Goal: Information Seeking & Learning: Learn about a topic

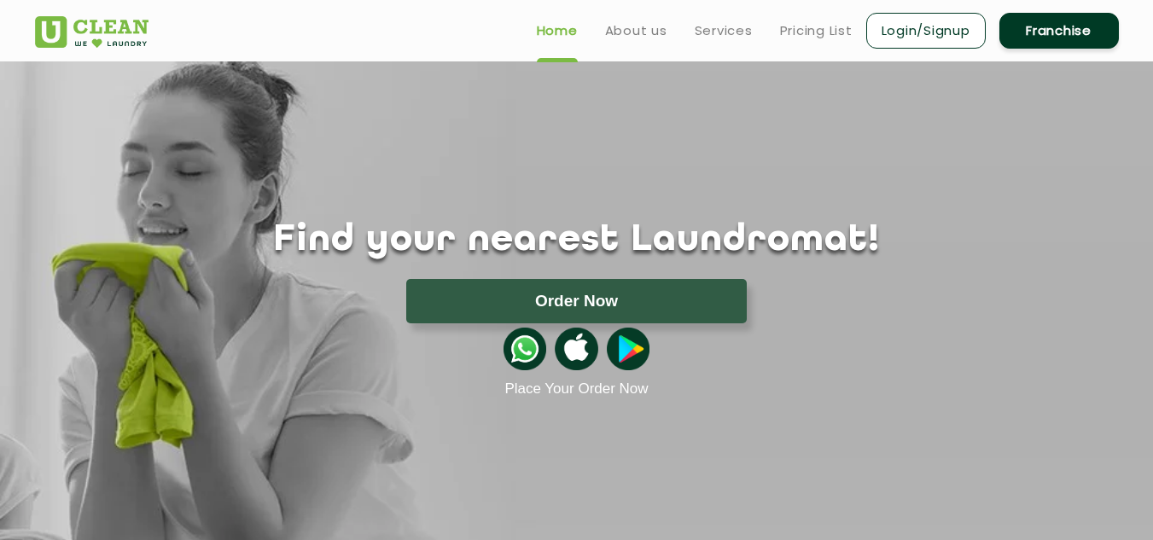
click at [902, 30] on link "Login/Signup" at bounding box center [926, 31] width 120 height 36
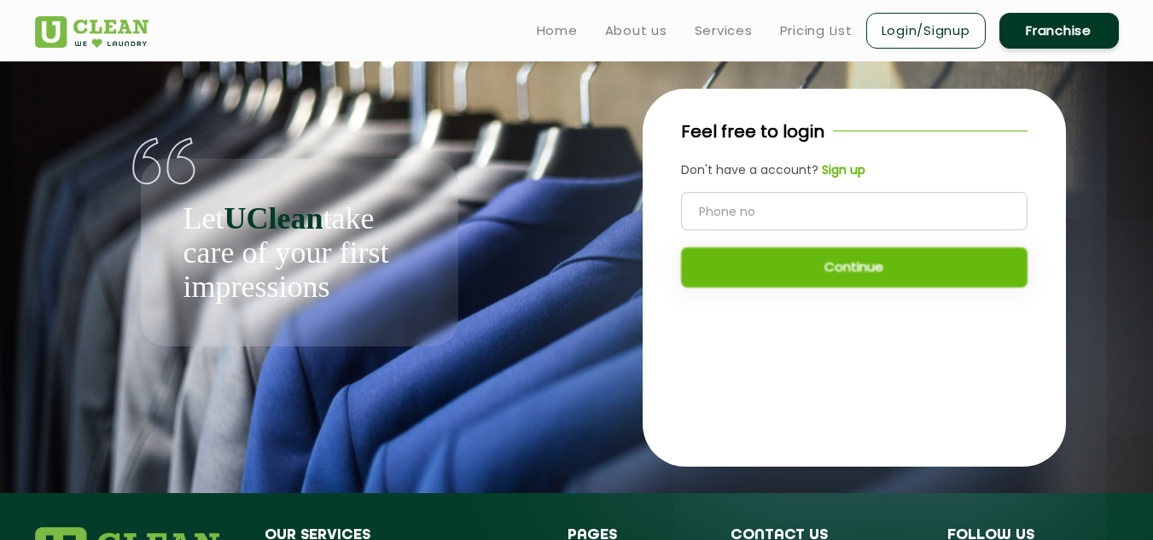
click at [902, 30] on link "Login/Signup" at bounding box center [926, 31] width 120 height 36
click at [572, 155] on div "Let UClean take care of your first impressions" at bounding box center [299, 203] width 555 height 285
click at [922, 24] on link "Login/Signup" at bounding box center [926, 31] width 120 height 36
click at [557, 28] on link "Home" at bounding box center [557, 30] width 41 height 20
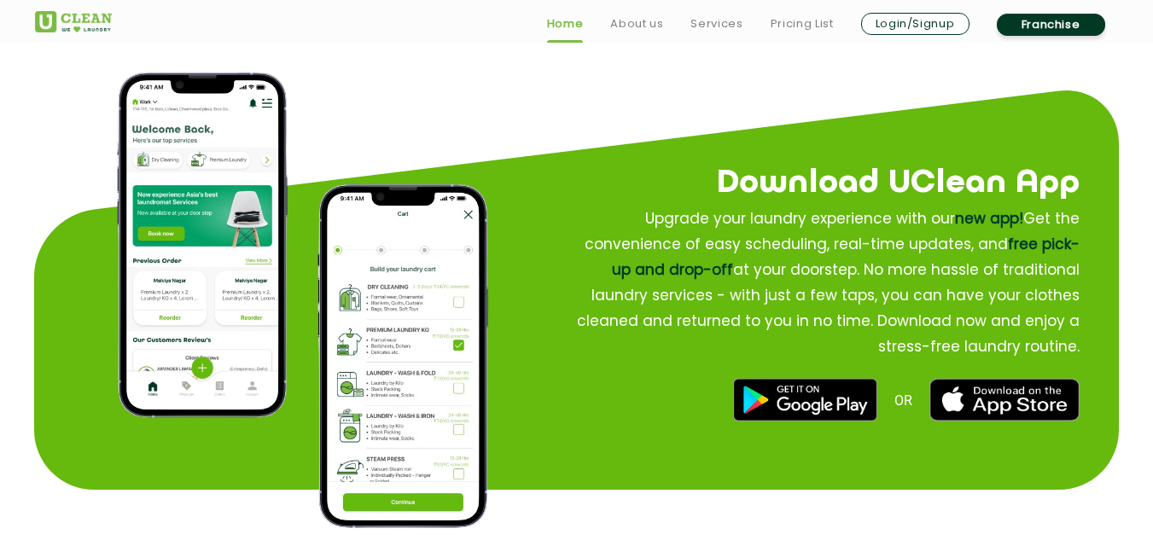
scroll to position [1981, 0]
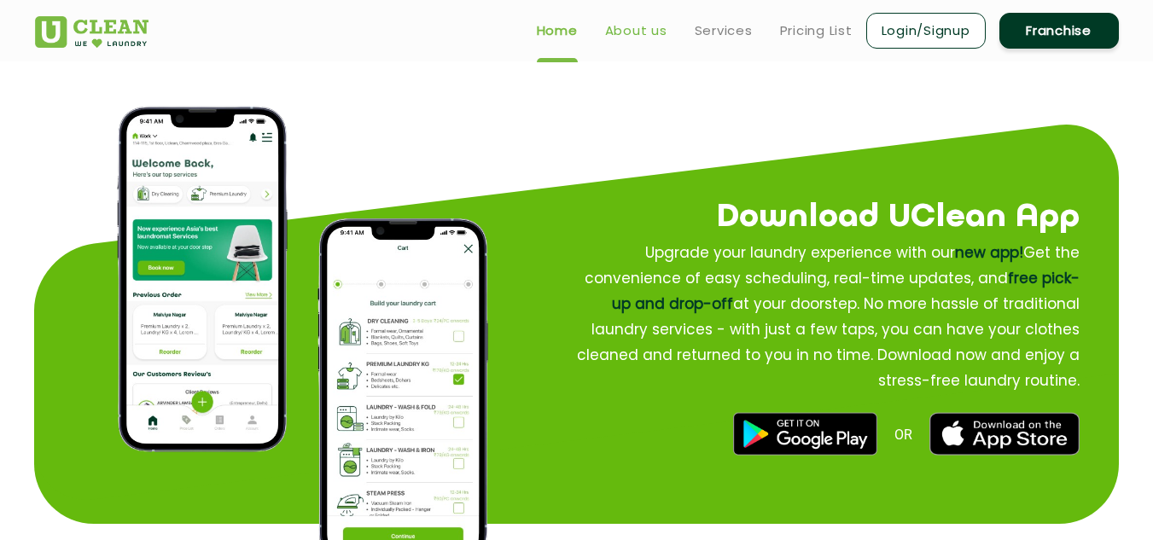
click at [640, 34] on link "About us" at bounding box center [636, 30] width 62 height 20
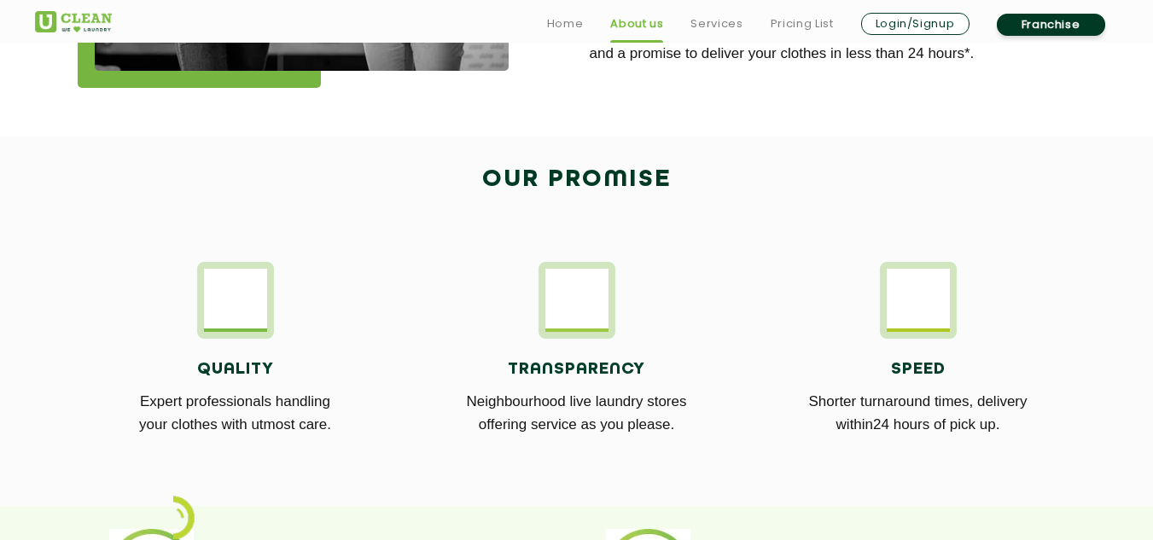
scroll to position [854, 0]
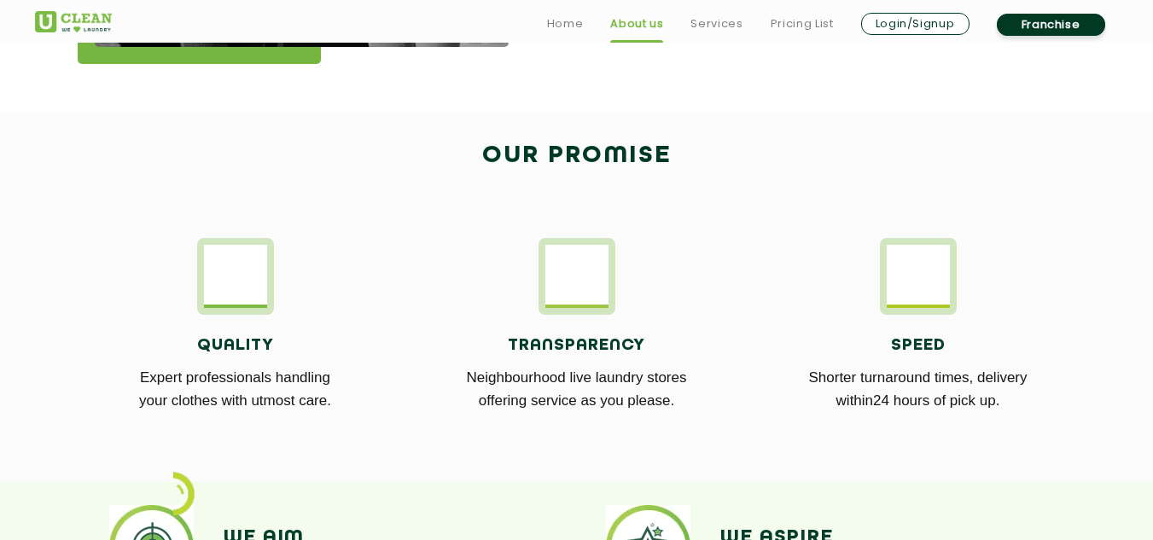
click at [622, 343] on h4 "Transparency" at bounding box center [577, 345] width 316 height 19
click at [565, 267] on img at bounding box center [577, 274] width 63 height 59
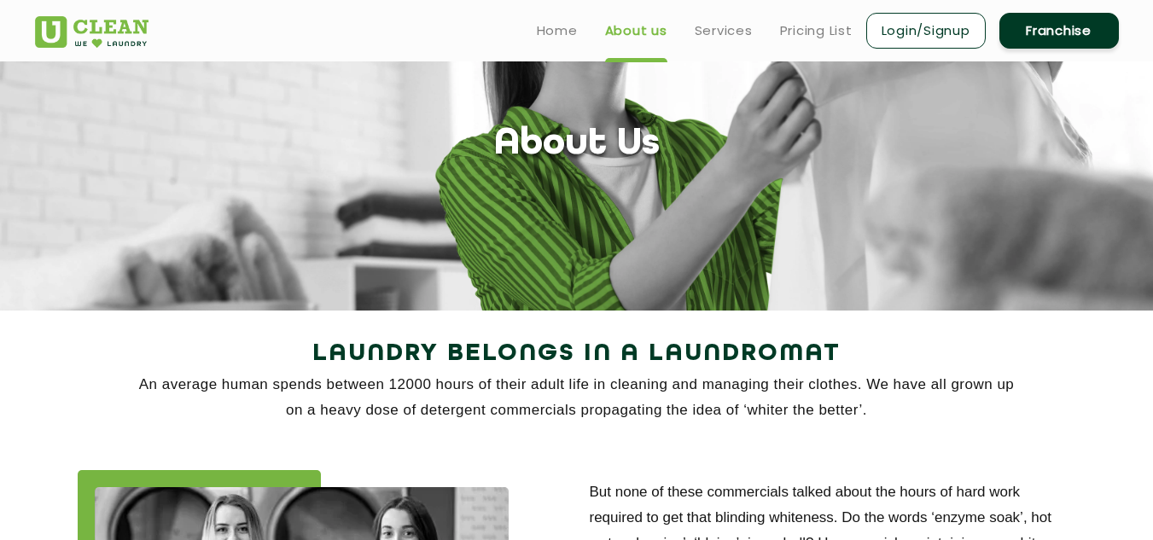
scroll to position [0, 0]
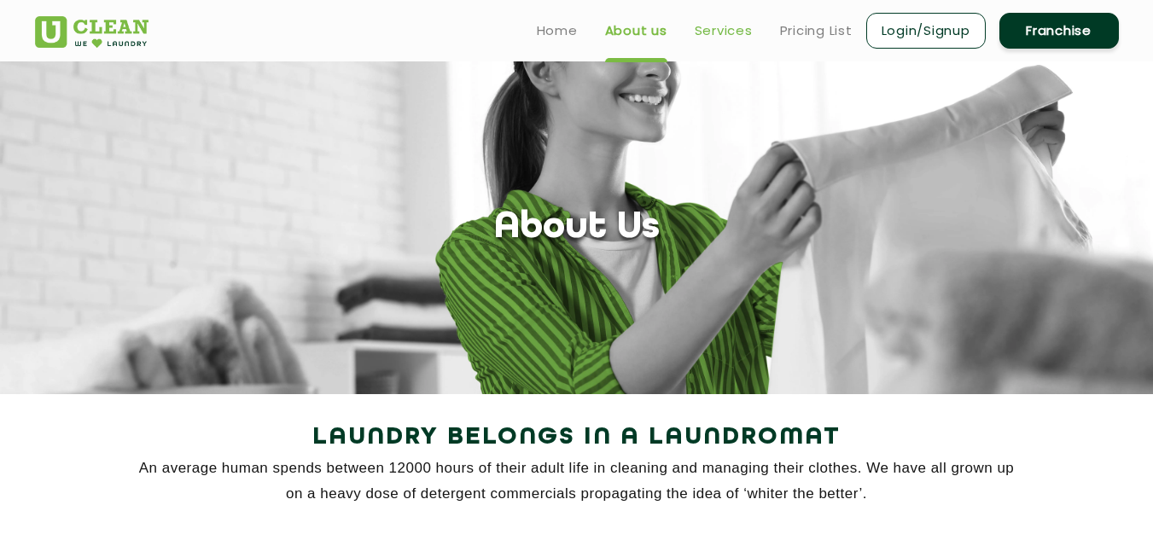
click at [724, 24] on link "Services" at bounding box center [724, 30] width 58 height 20
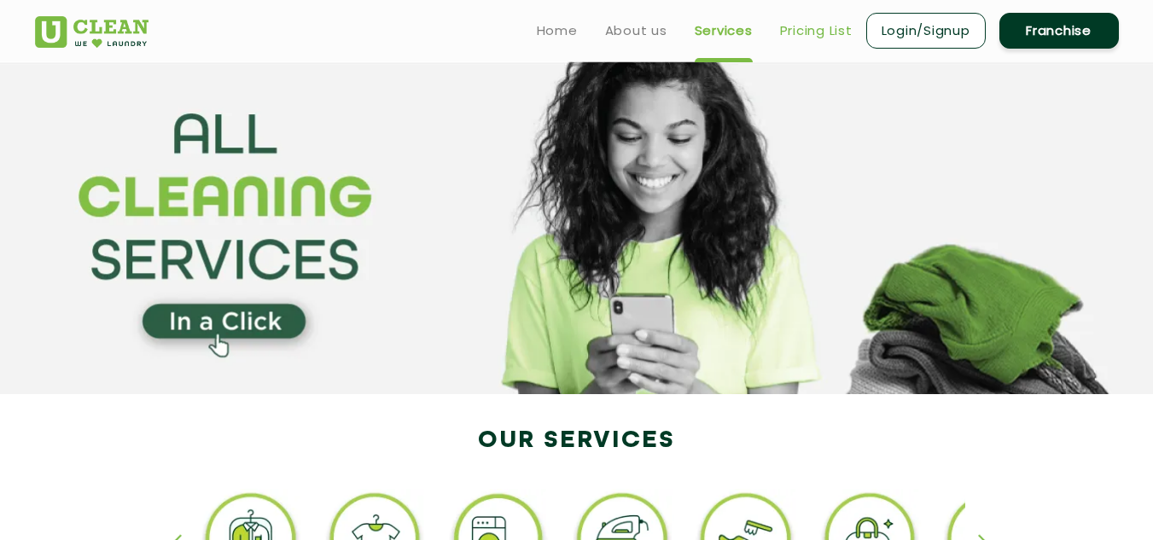
click at [808, 31] on link "Pricing List" at bounding box center [816, 30] width 73 height 20
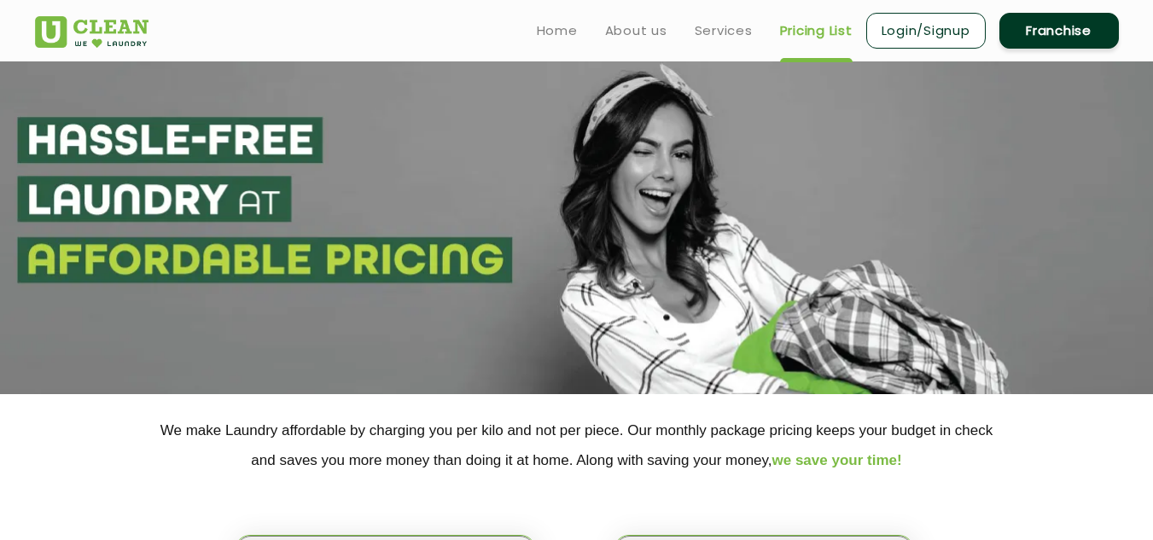
select select "0"
click at [718, 29] on link "Services" at bounding box center [724, 30] width 58 height 20
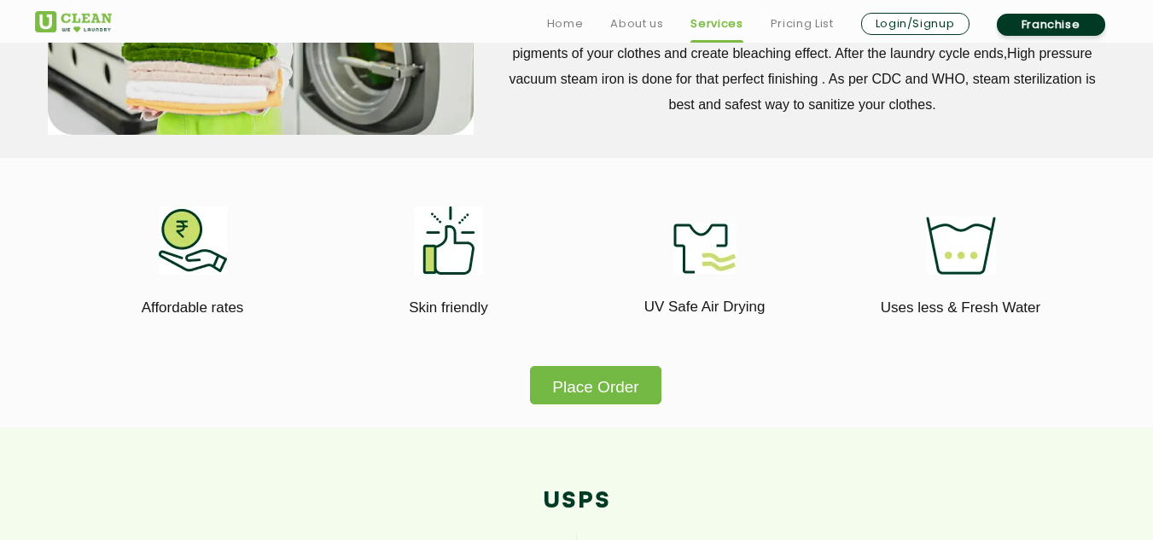
scroll to position [922, 0]
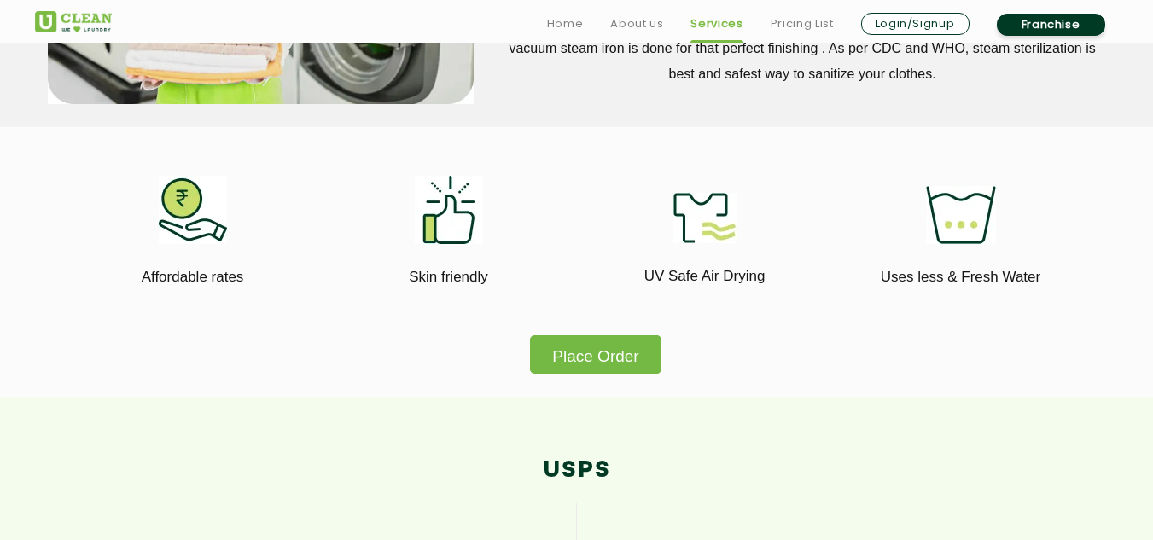
click at [586, 366] on button "Place Order" at bounding box center [595, 354] width 131 height 38
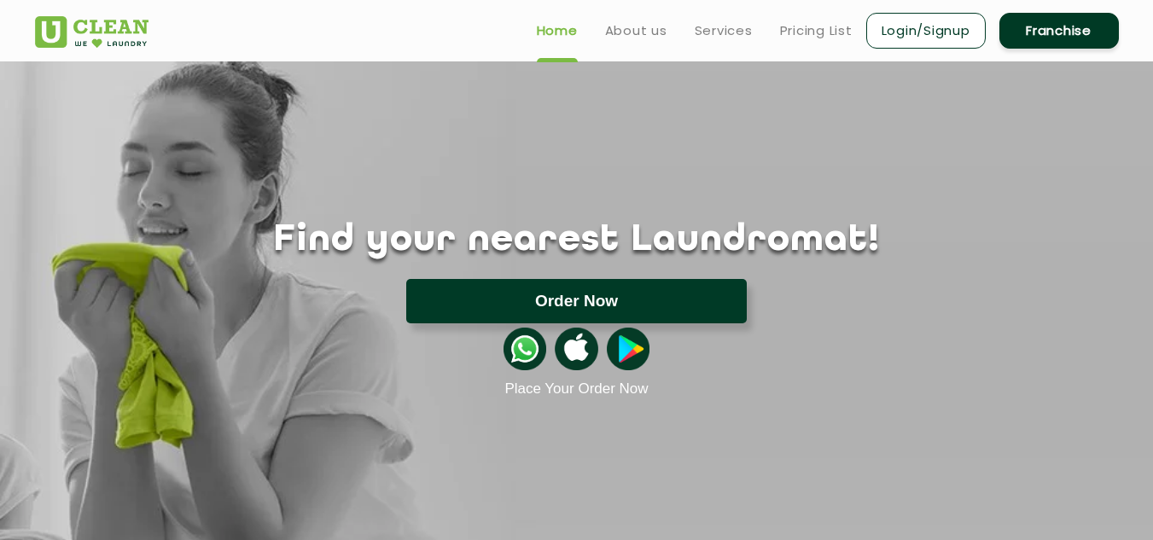
click at [584, 296] on button "Order Now" at bounding box center [576, 301] width 341 height 44
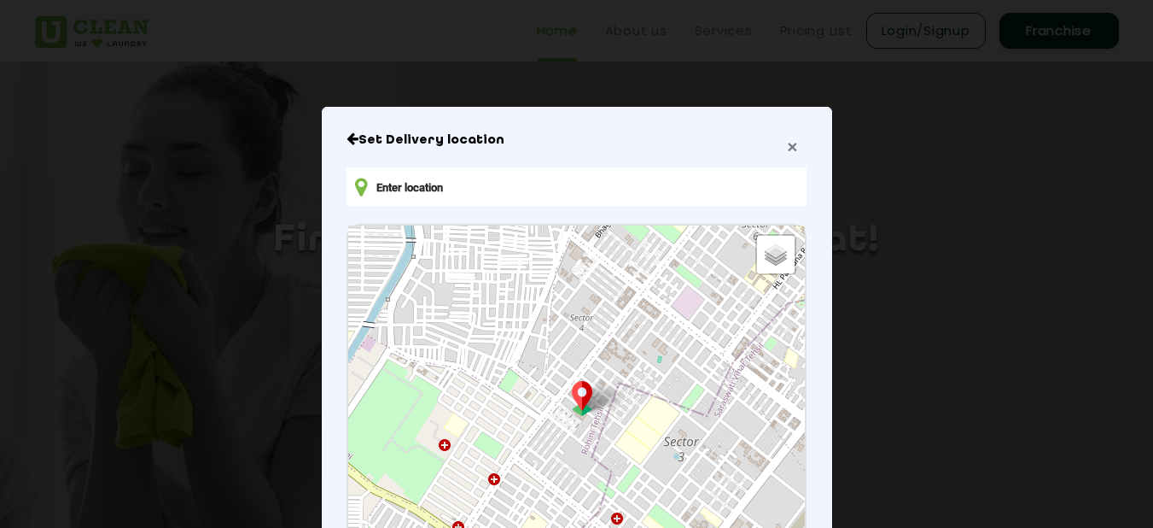
click at [787, 152] on span "×" at bounding box center [792, 147] width 10 height 20
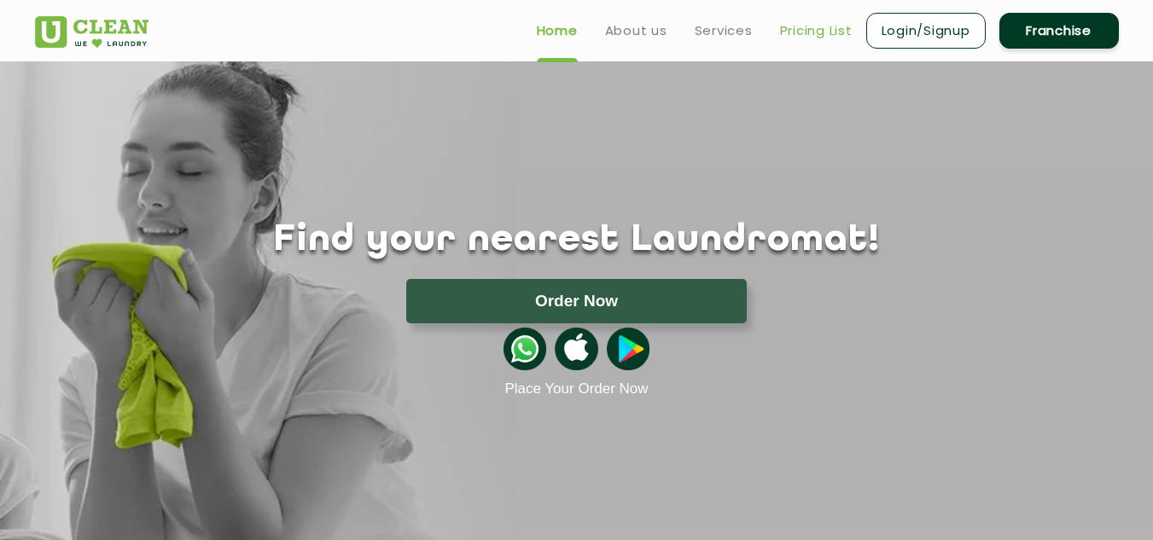
click at [796, 33] on link "Pricing List" at bounding box center [816, 30] width 73 height 20
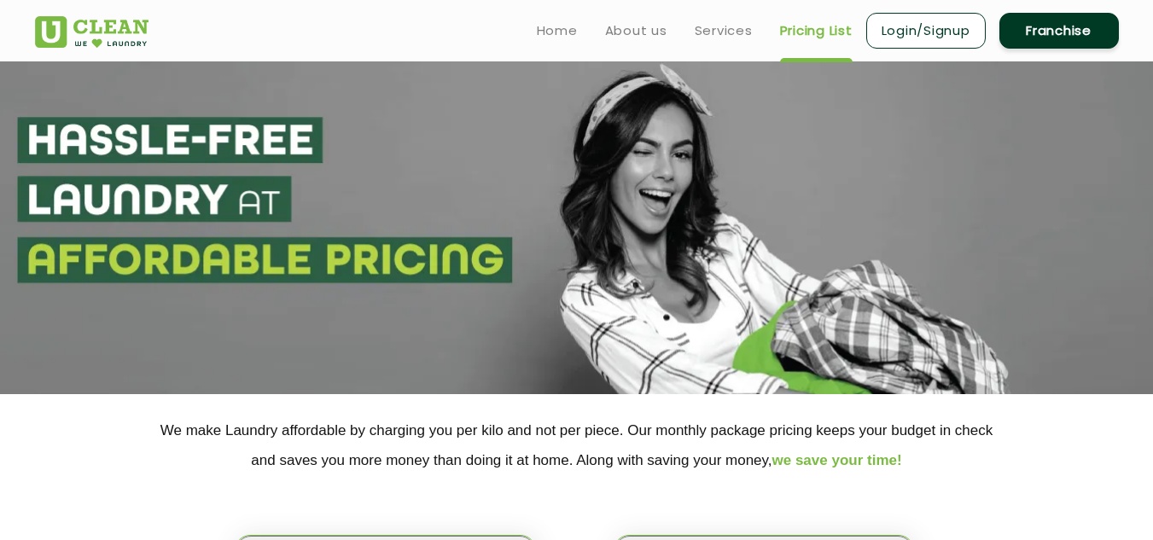
select select "0"
click at [935, 37] on link "Login/Signup" at bounding box center [926, 31] width 120 height 36
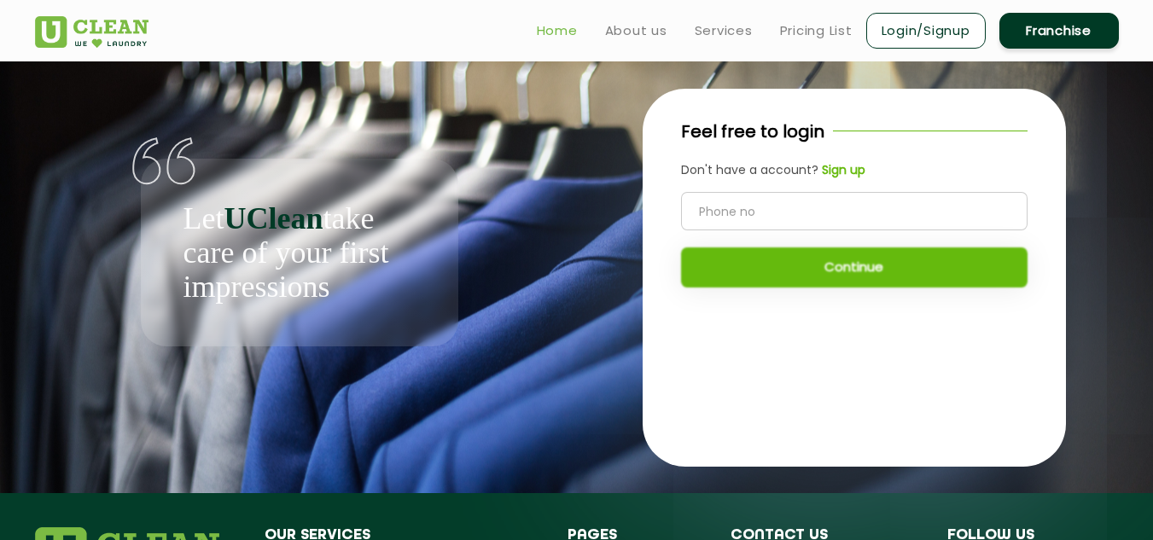
click at [558, 29] on link "Home" at bounding box center [557, 30] width 41 height 20
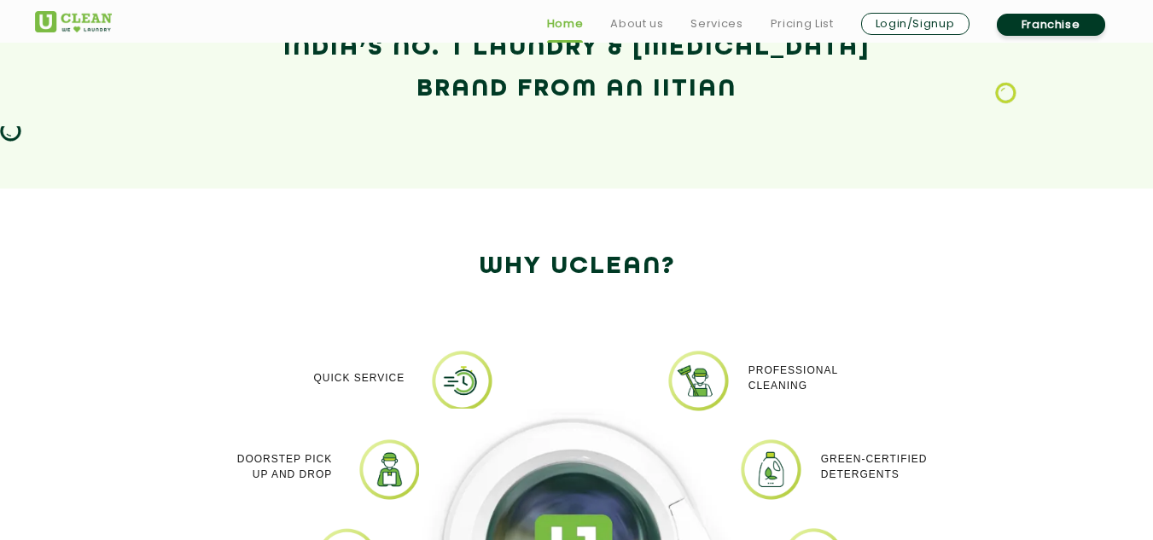
scroll to position [1229, 0]
click at [709, 123] on div "India’s No. 1 Laundry & Dry-Cleaning Brand from an IITian" at bounding box center [577, 86] width 1110 height 118
click at [716, 126] on div "India’s No. 1 Laundry & Dry-Cleaning Brand from an IITian" at bounding box center [577, 86] width 1110 height 118
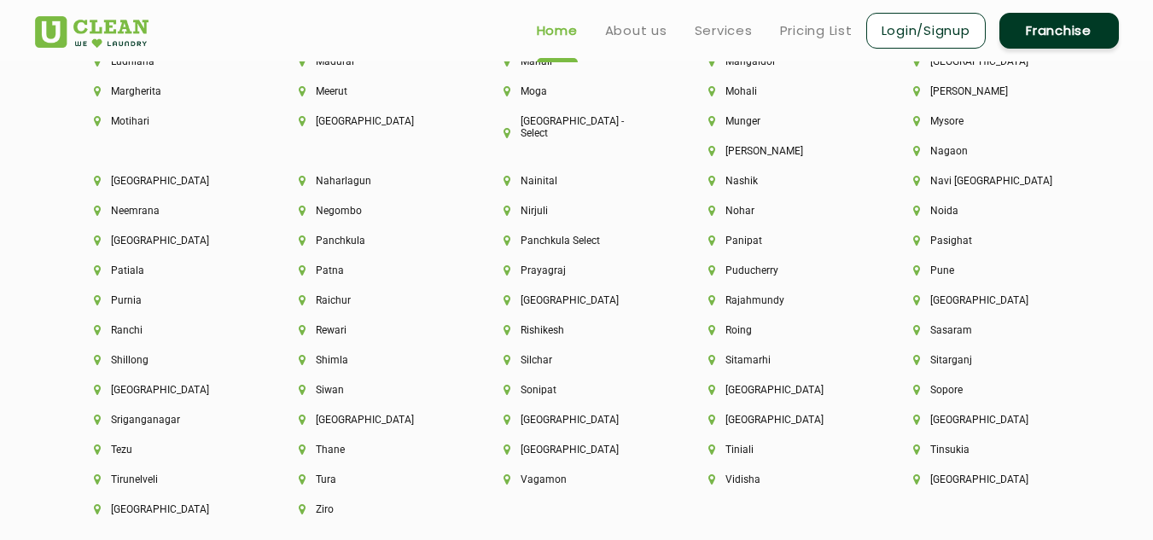
scroll to position [4371, 0]
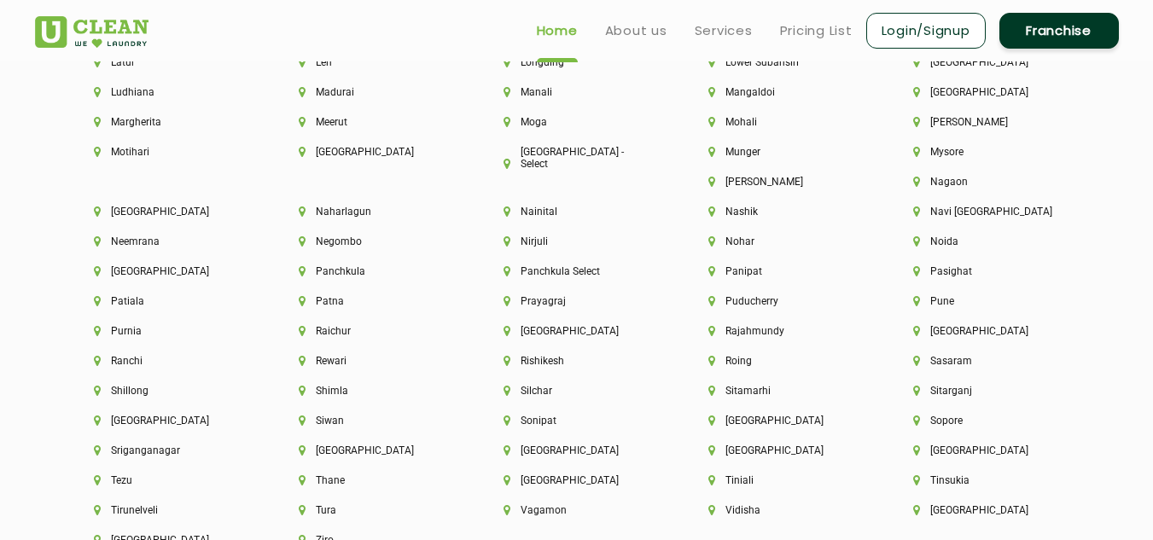
click at [1089, 38] on link "Franchise" at bounding box center [1060, 31] width 120 height 36
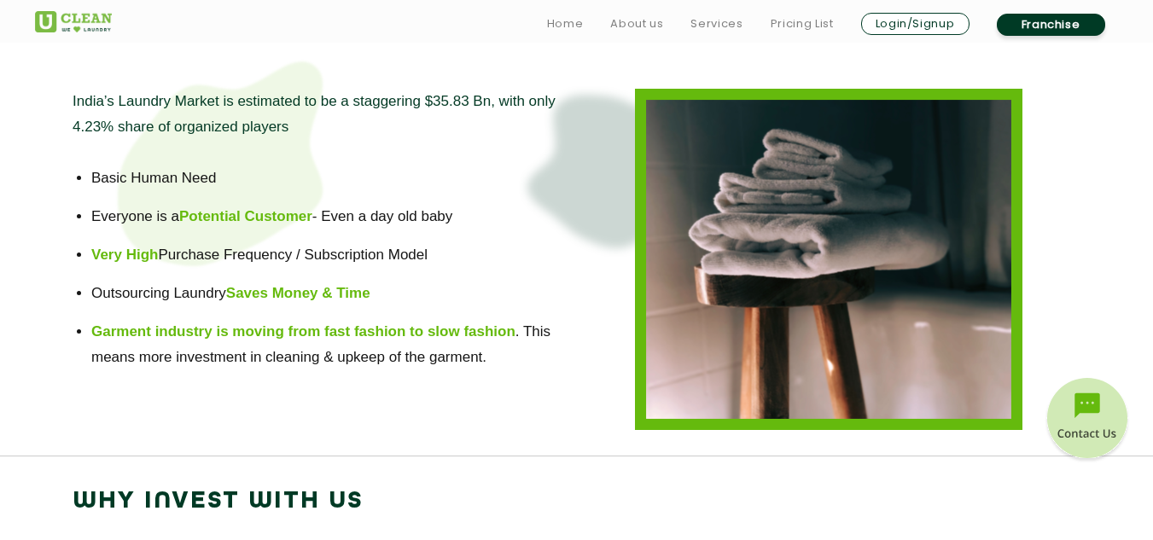
scroll to position [1263, 0]
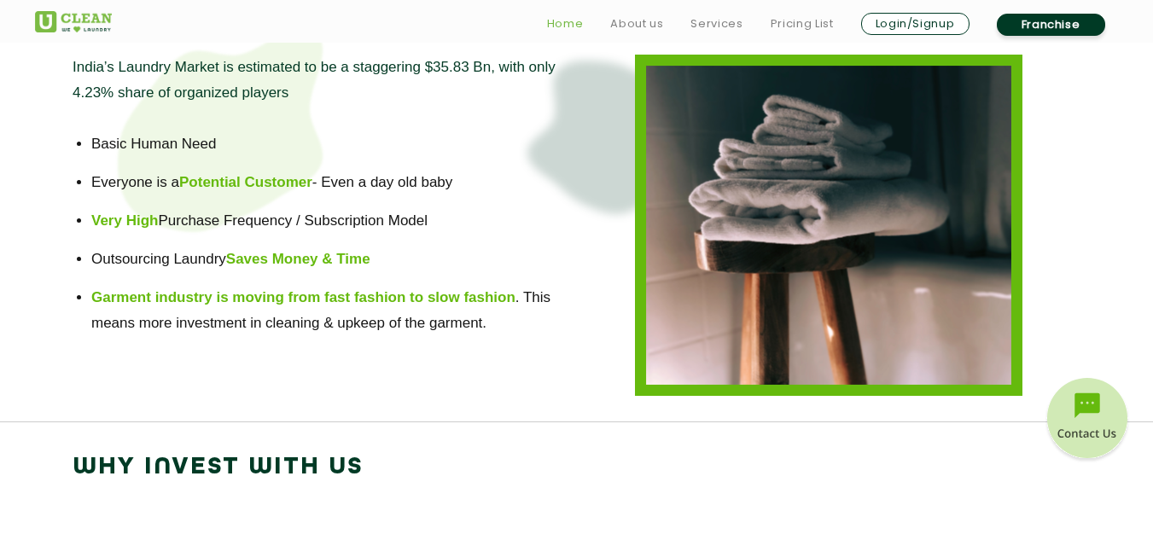
click at [566, 30] on link "Home" at bounding box center [565, 24] width 37 height 20
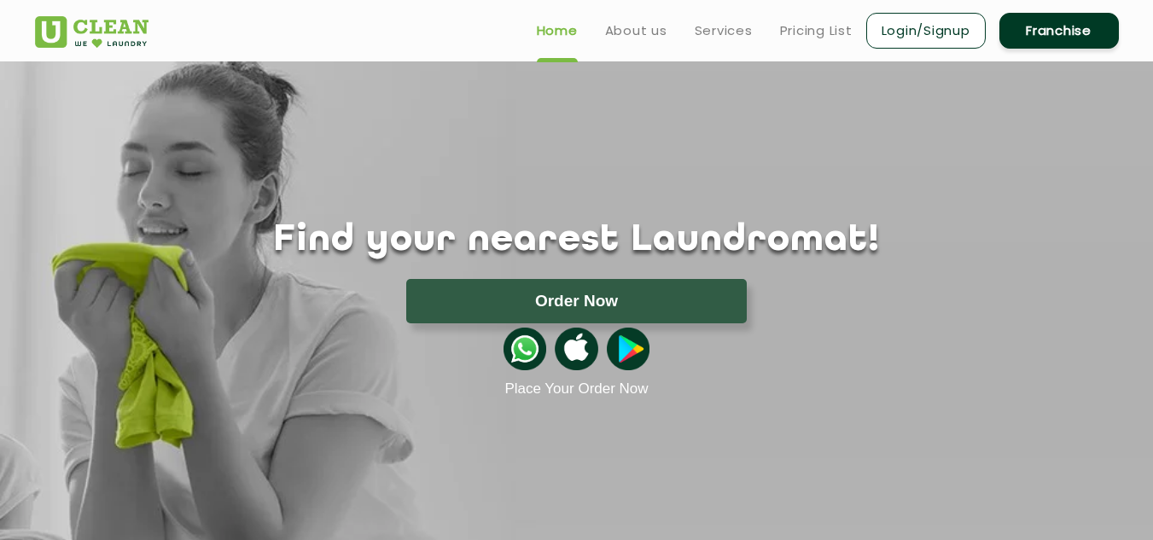
click at [925, 26] on link "Login/Signup" at bounding box center [926, 31] width 120 height 36
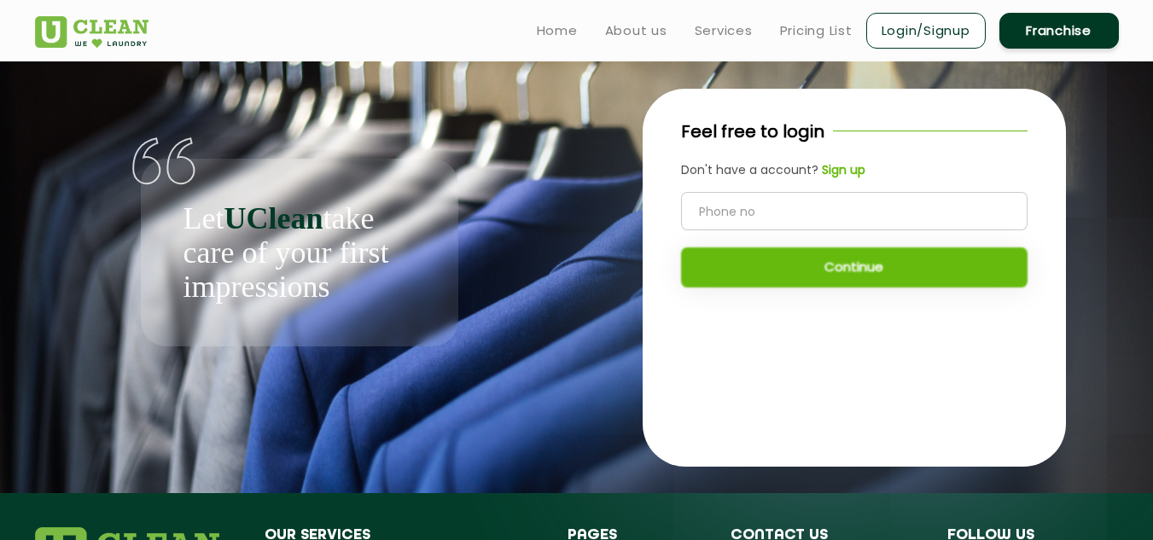
click at [831, 171] on b "Sign up" at bounding box center [844, 169] width 44 height 17
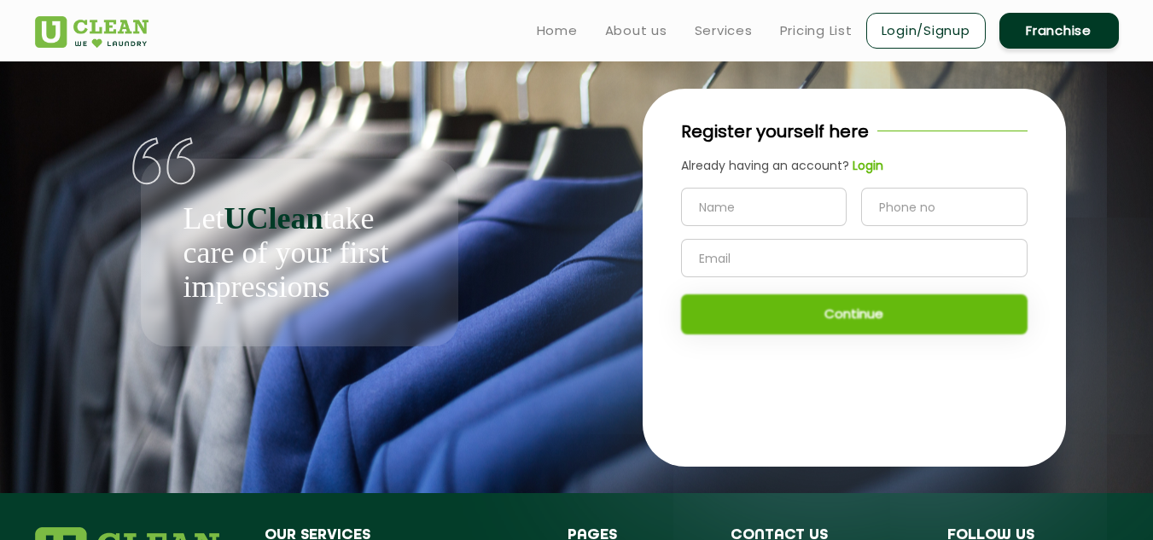
click at [865, 162] on b "Login" at bounding box center [868, 165] width 31 height 17
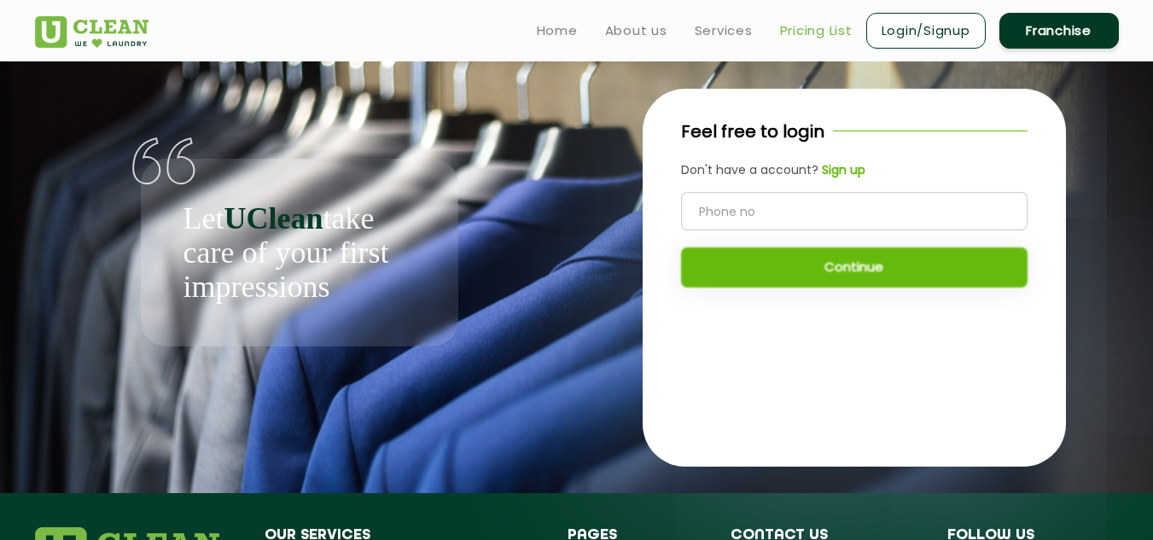
click at [797, 32] on link "Pricing List" at bounding box center [816, 30] width 73 height 20
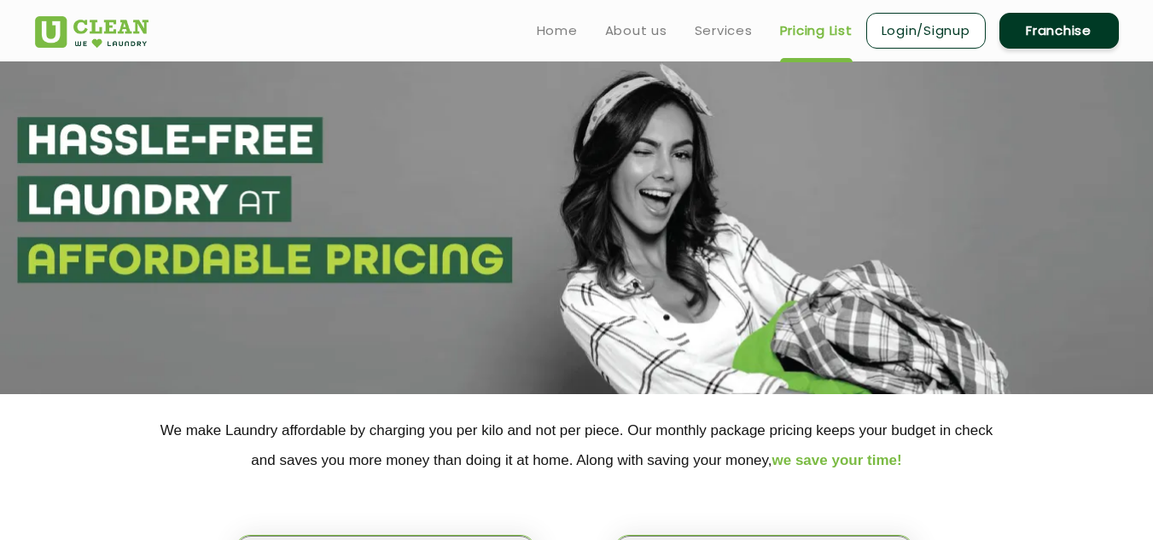
select select "0"
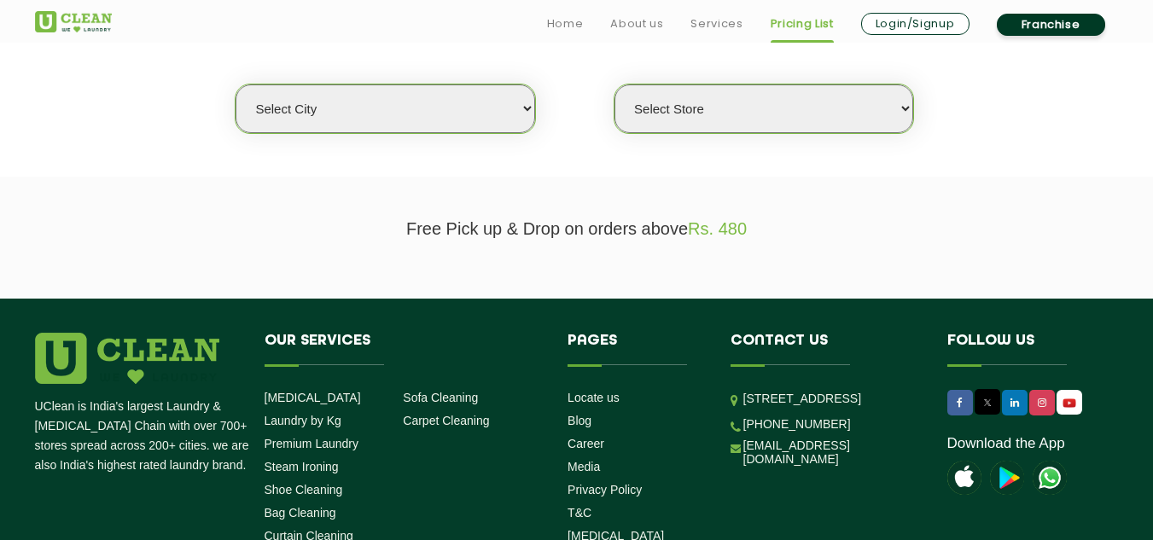
scroll to position [478, 0]
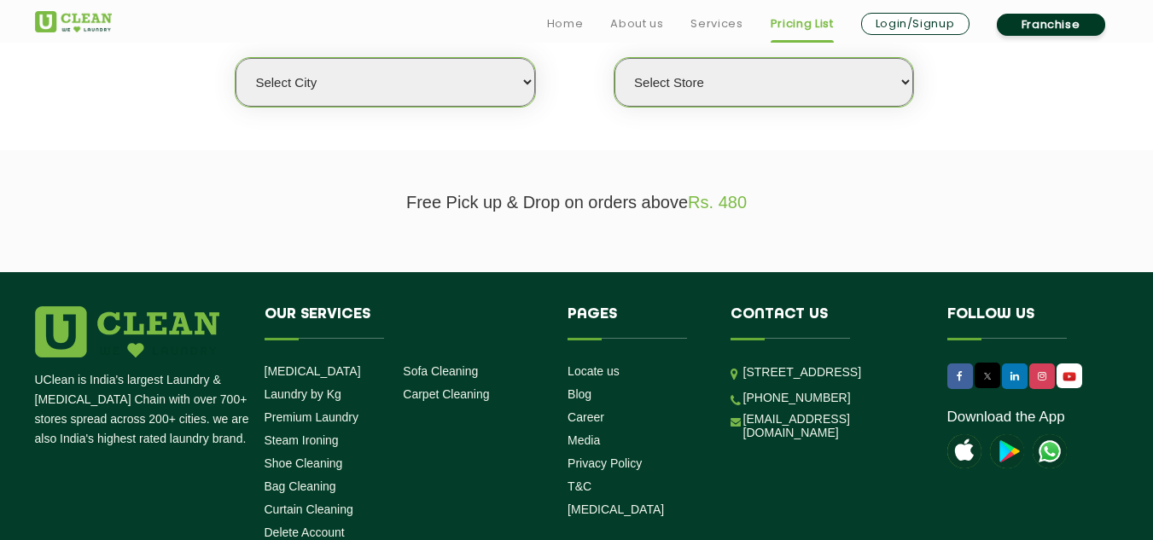
click at [505, 85] on select "Select city Aalo Agartala Agra Ahmedabad Akola Aligarh Alwar - UClean Select Am…" at bounding box center [385, 82] width 299 height 49
drag, startPoint x: 505, startPoint y: 85, endPoint x: 726, endPoint y: 88, distance: 221.1
click at [726, 57] on div "Select city Aalo Agartala Agra Ahmedabad Akola Aligarh Alwar - UClean Select Am…" at bounding box center [577, 57] width 814 height 0
click at [726, 88] on select "Select Store" at bounding box center [764, 82] width 299 height 49
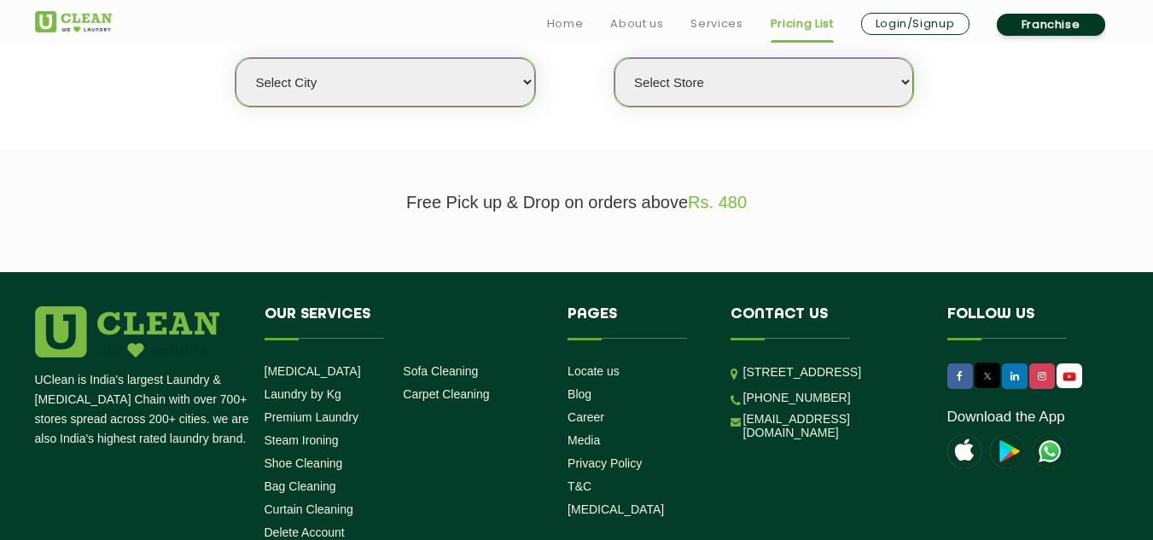
click at [726, 88] on select "Select Store" at bounding box center [764, 82] width 299 height 49
click at [668, 389] on li "Blog" at bounding box center [636, 394] width 137 height 16
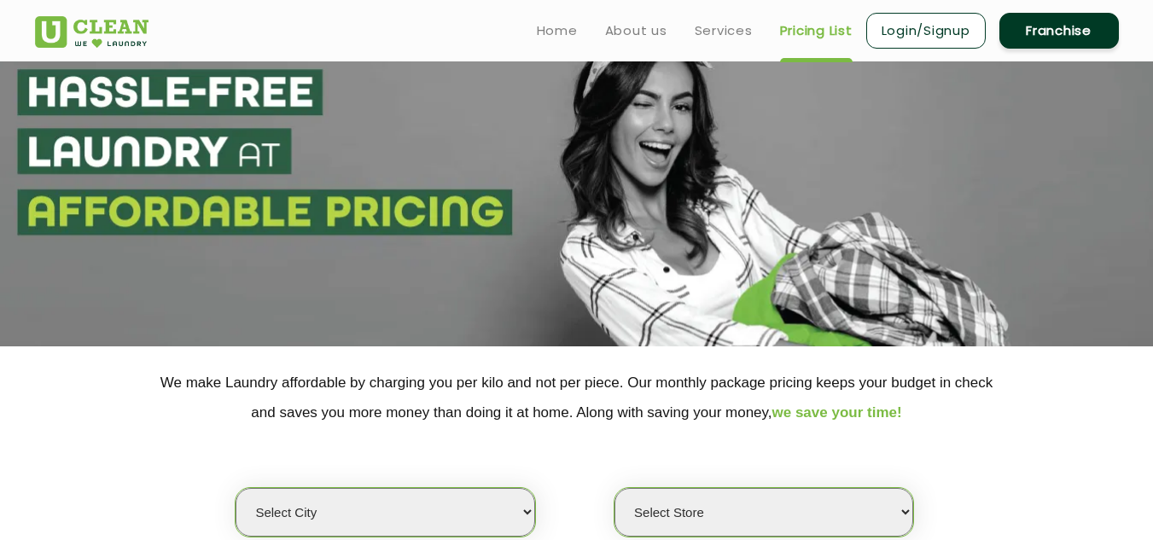
scroll to position [0, 0]
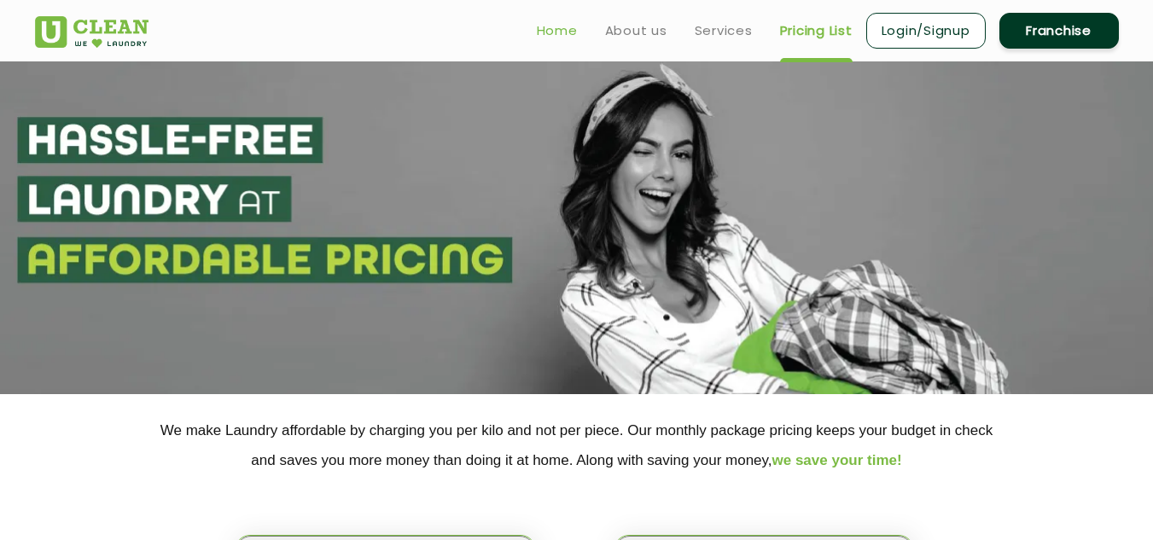
click at [551, 32] on link "Home" at bounding box center [557, 30] width 41 height 20
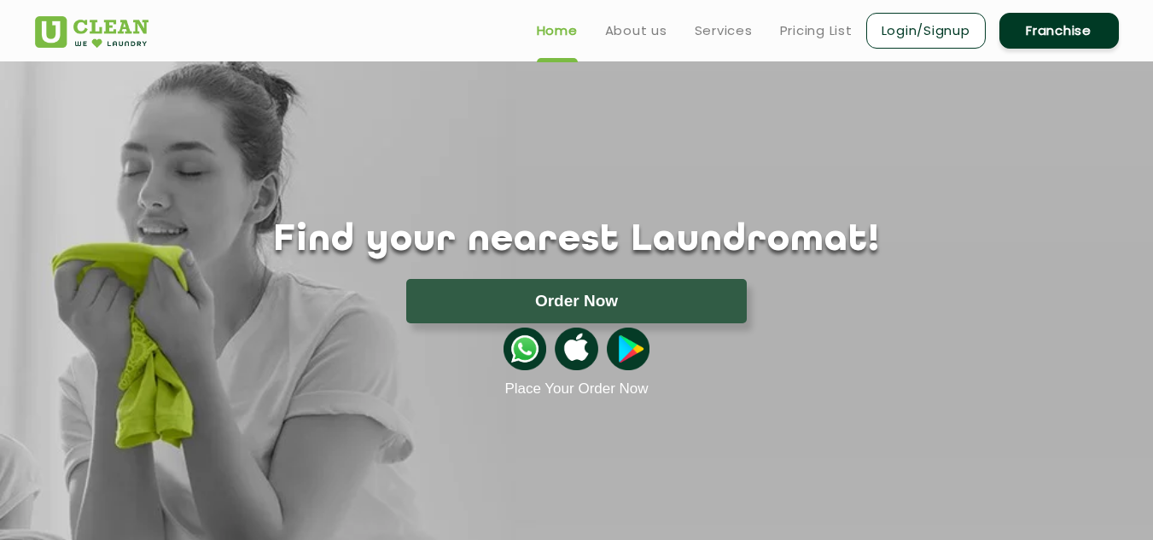
click at [577, 391] on link "Place Your Order Now" at bounding box center [576, 389] width 143 height 17
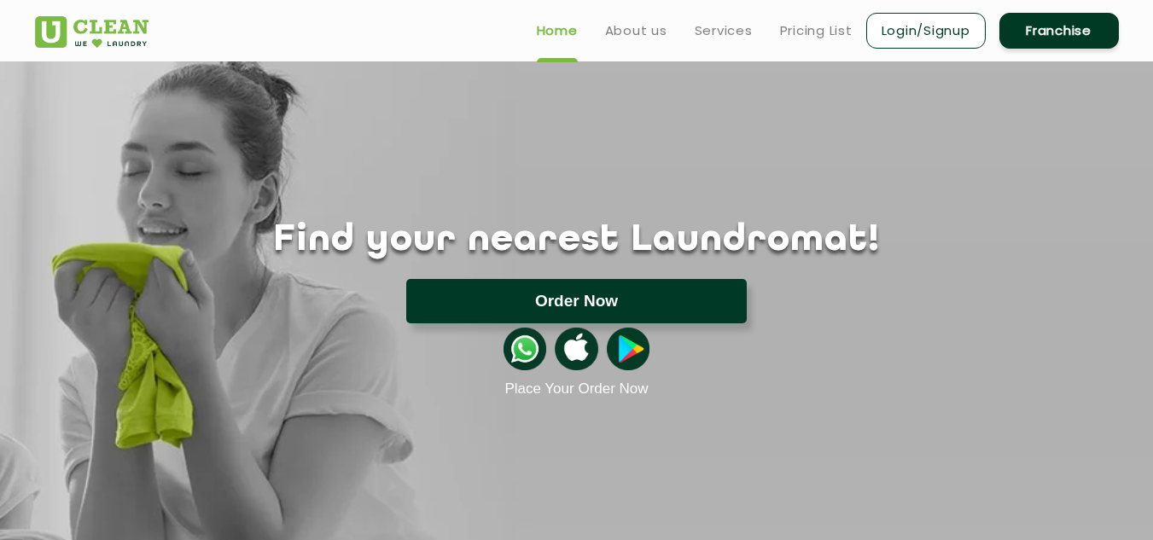
click at [541, 298] on button "Order Now" at bounding box center [576, 301] width 341 height 44
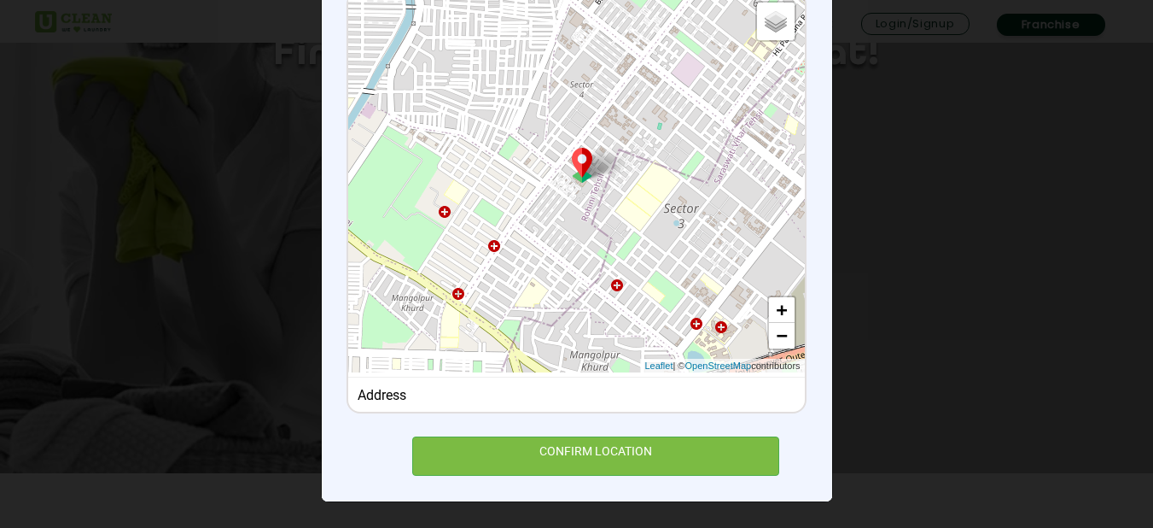
scroll to position [205, 0]
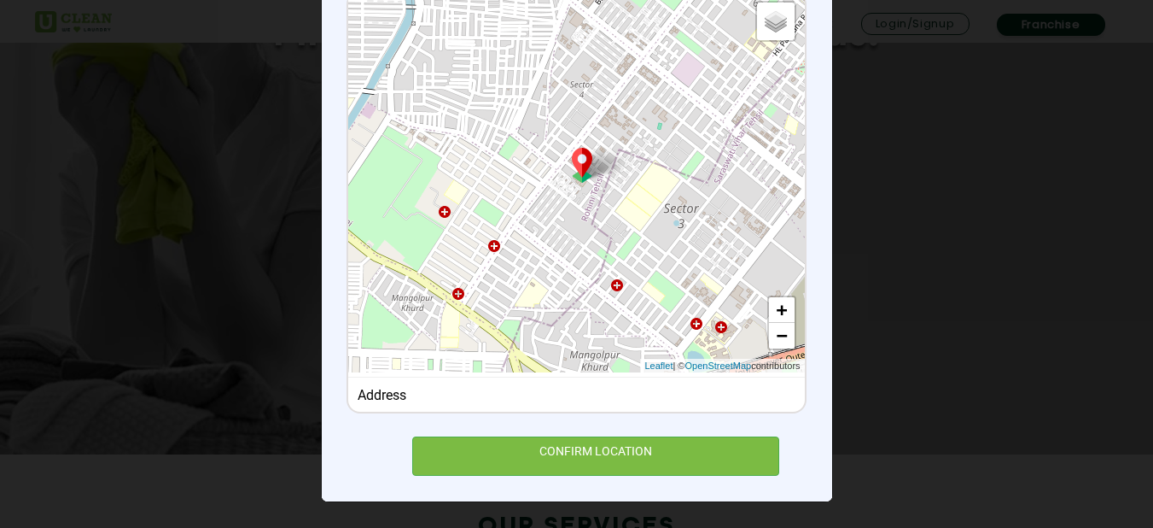
click at [588, 377] on div "Address" at bounding box center [576, 393] width 456 height 35
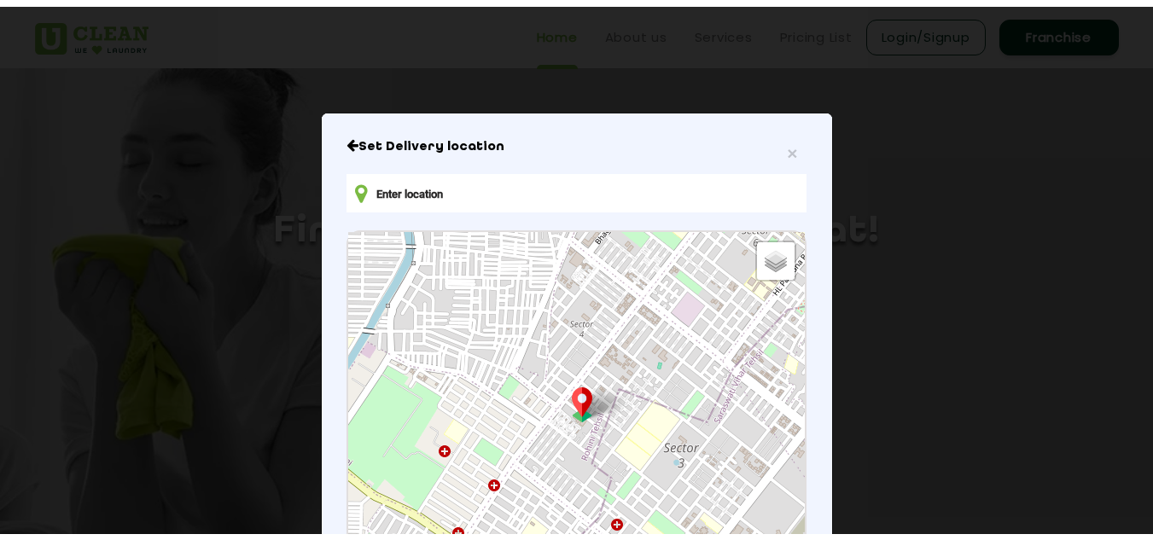
scroll to position [0, 0]
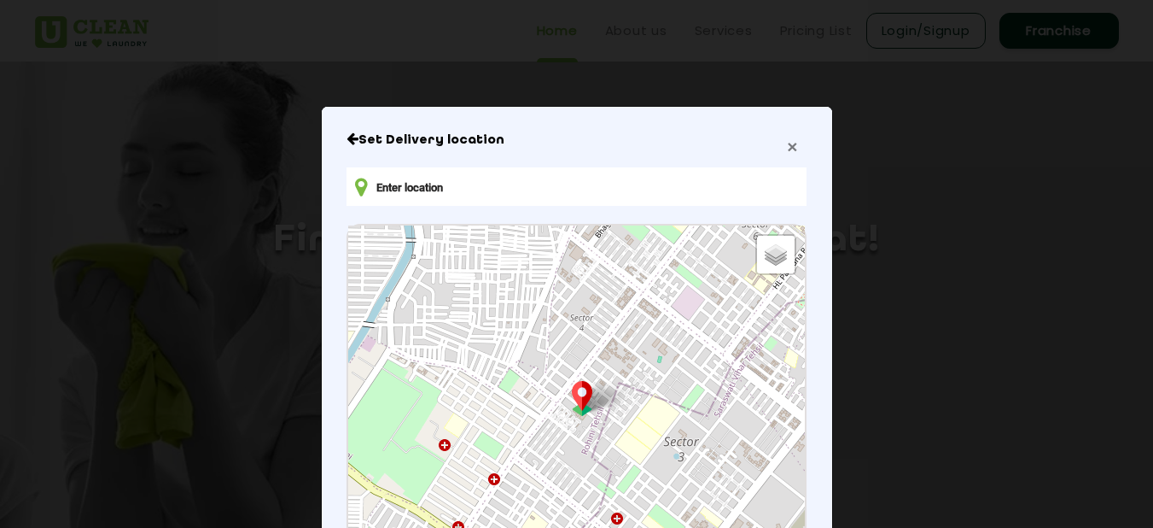
click at [790, 150] on span "×" at bounding box center [792, 147] width 10 height 20
